Goal: Information Seeking & Learning: Learn about a topic

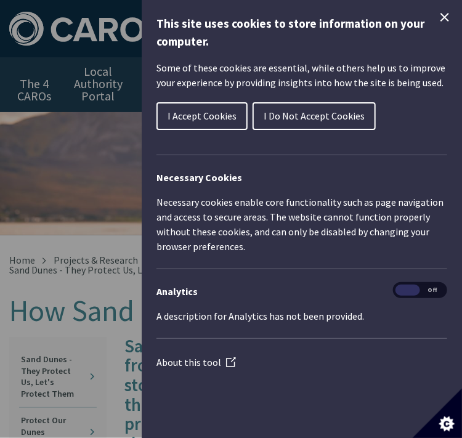
click at [442, 23] on icon "Close Cookie Control" at bounding box center [444, 17] width 15 height 15
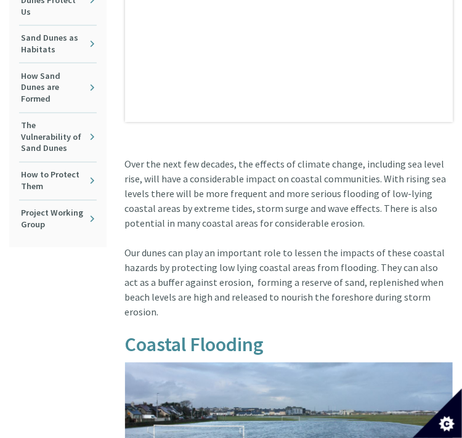
scroll to position [559, 0]
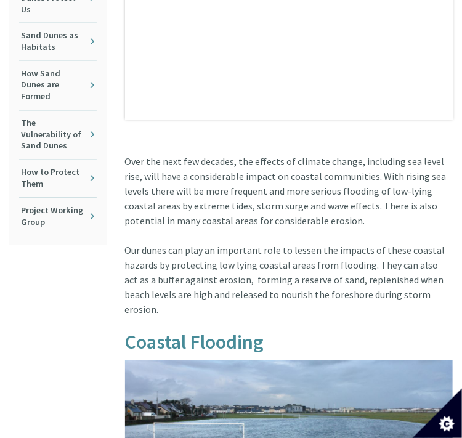
drag, startPoint x: 472, startPoint y: 52, endPoint x: 464, endPoint y: 145, distance: 93.3
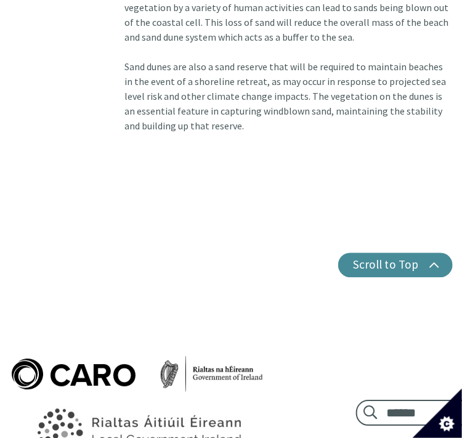
scroll to position [71, 0]
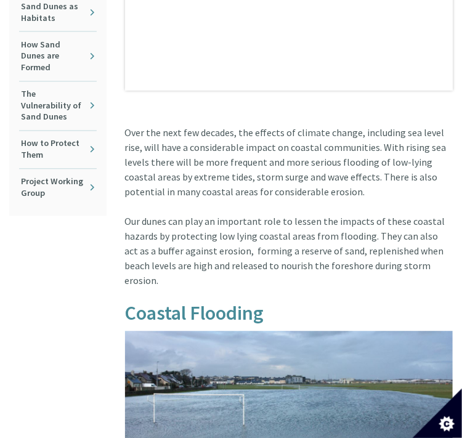
scroll to position [592, 0]
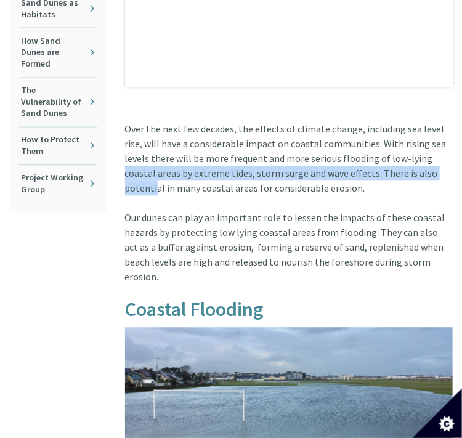
drag, startPoint x: 421, startPoint y: 158, endPoint x: 424, endPoint y: 170, distance: 12.6
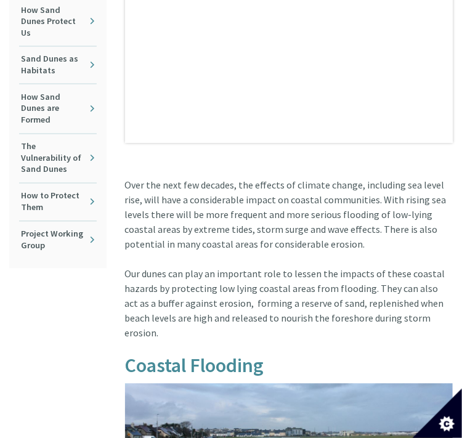
scroll to position [539, 0]
